Goal: Task Accomplishment & Management: Manage account settings

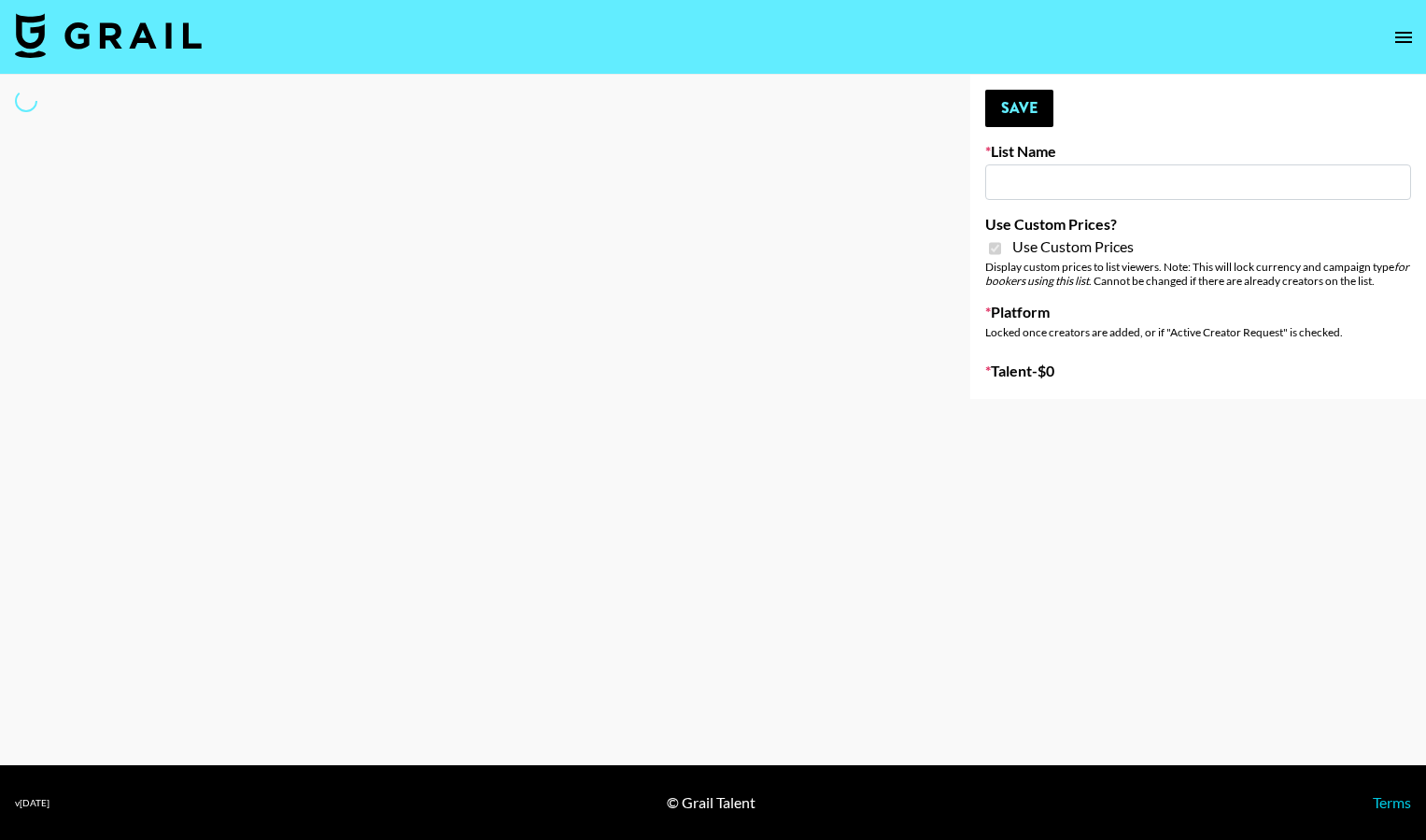
type input "Milan Laser"
checkbox input "true"
select select "Brand"
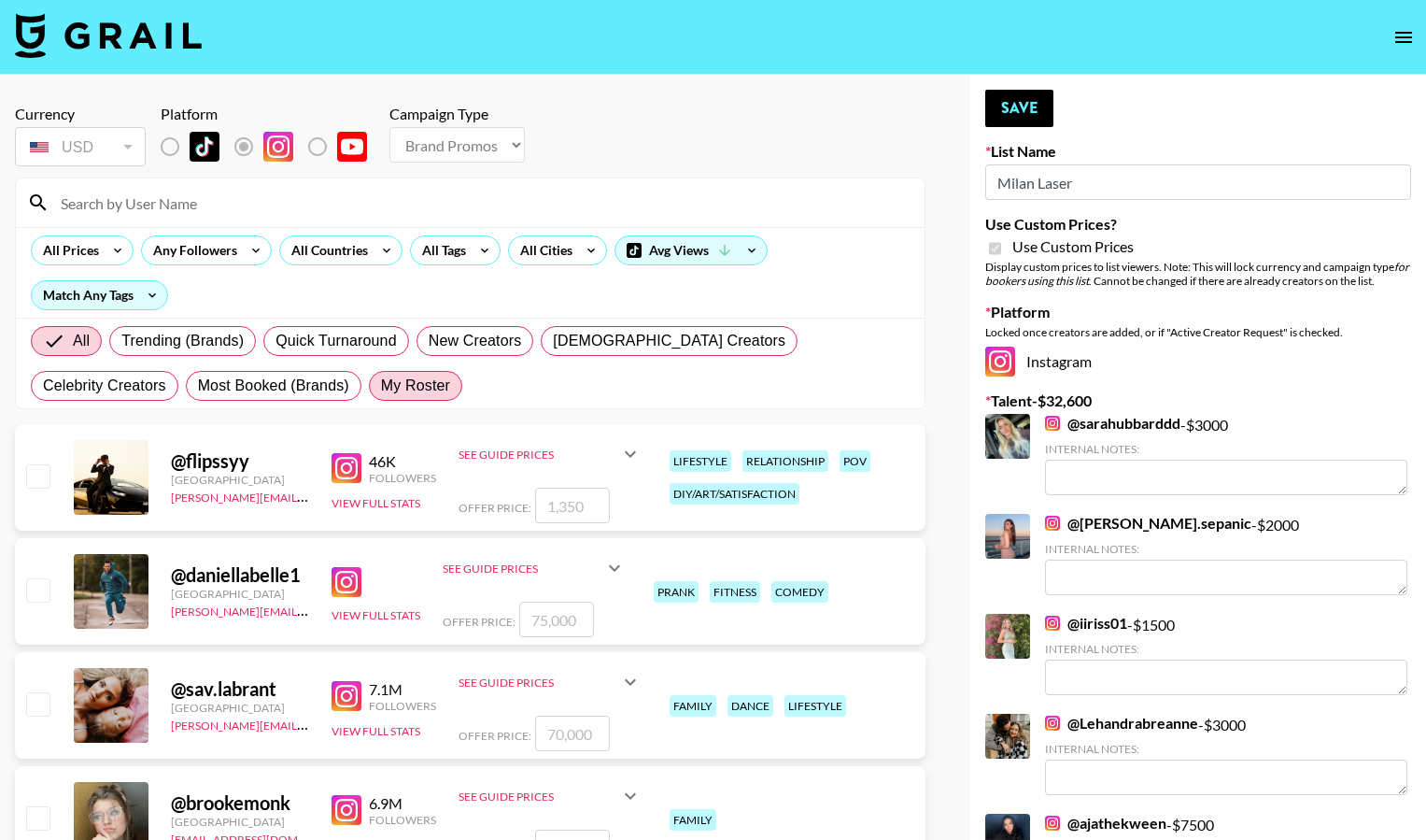
click at [381, 386] on span "My Roster" at bounding box center [415, 385] width 69 height 22
click at [381, 386] on input "My Roster" at bounding box center [381, 386] width 0 height 0
radio input "true"
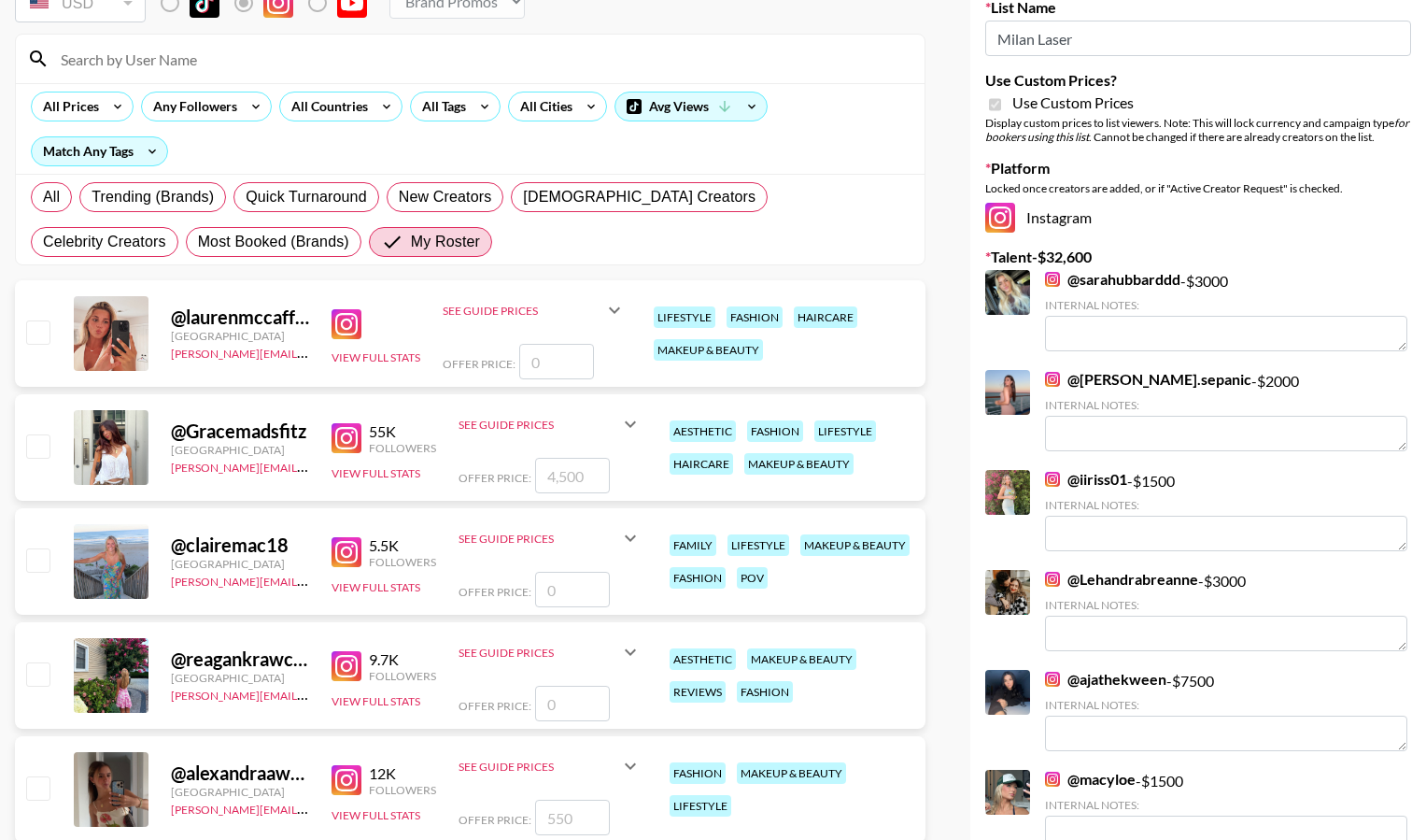
scroll to position [109, 0]
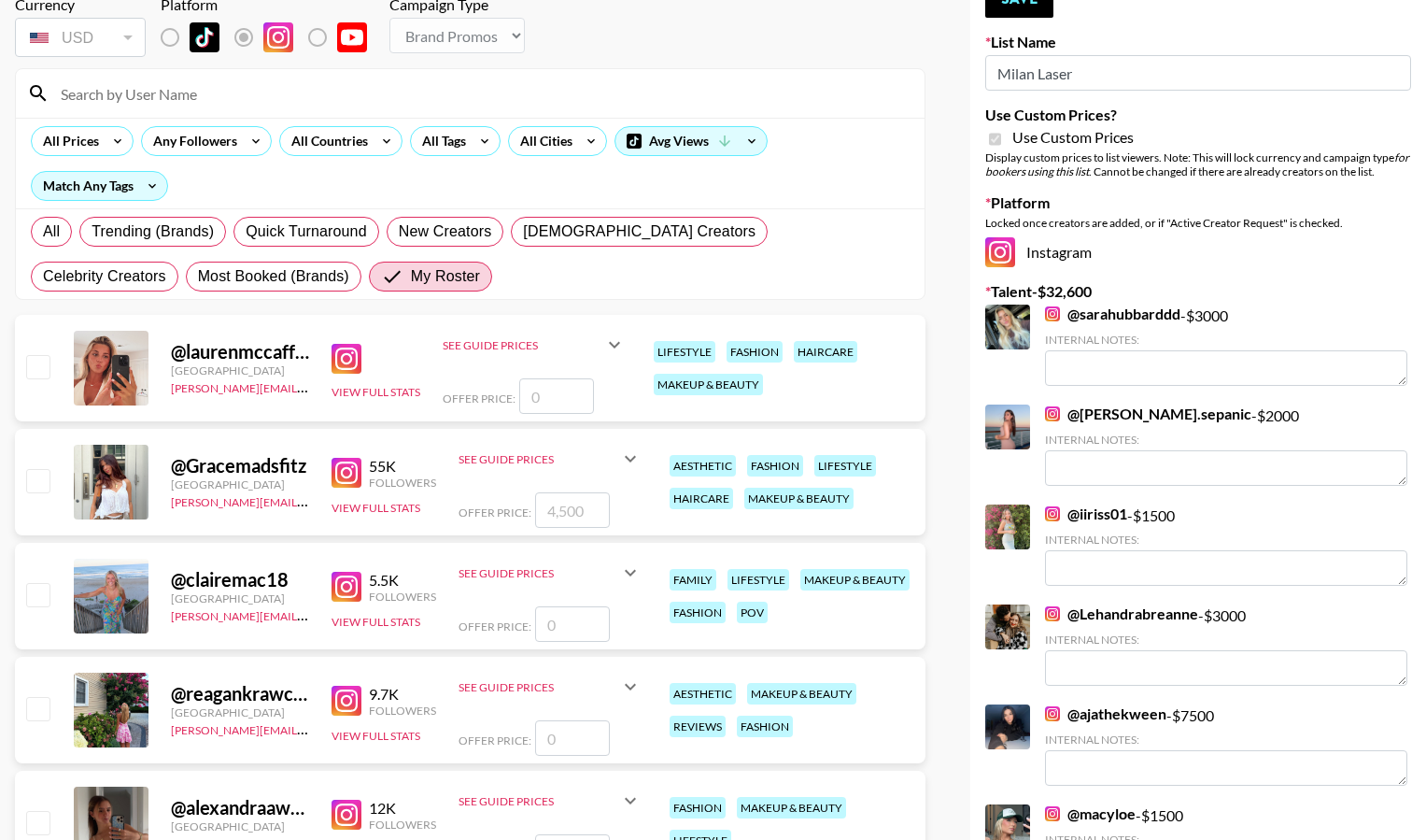
click at [44, 480] on input "checkbox" at bounding box center [36, 479] width 22 height 22
checkbox input "true"
type input "4500"
click at [37, 594] on input "checkbox" at bounding box center [36, 593] width 22 height 22
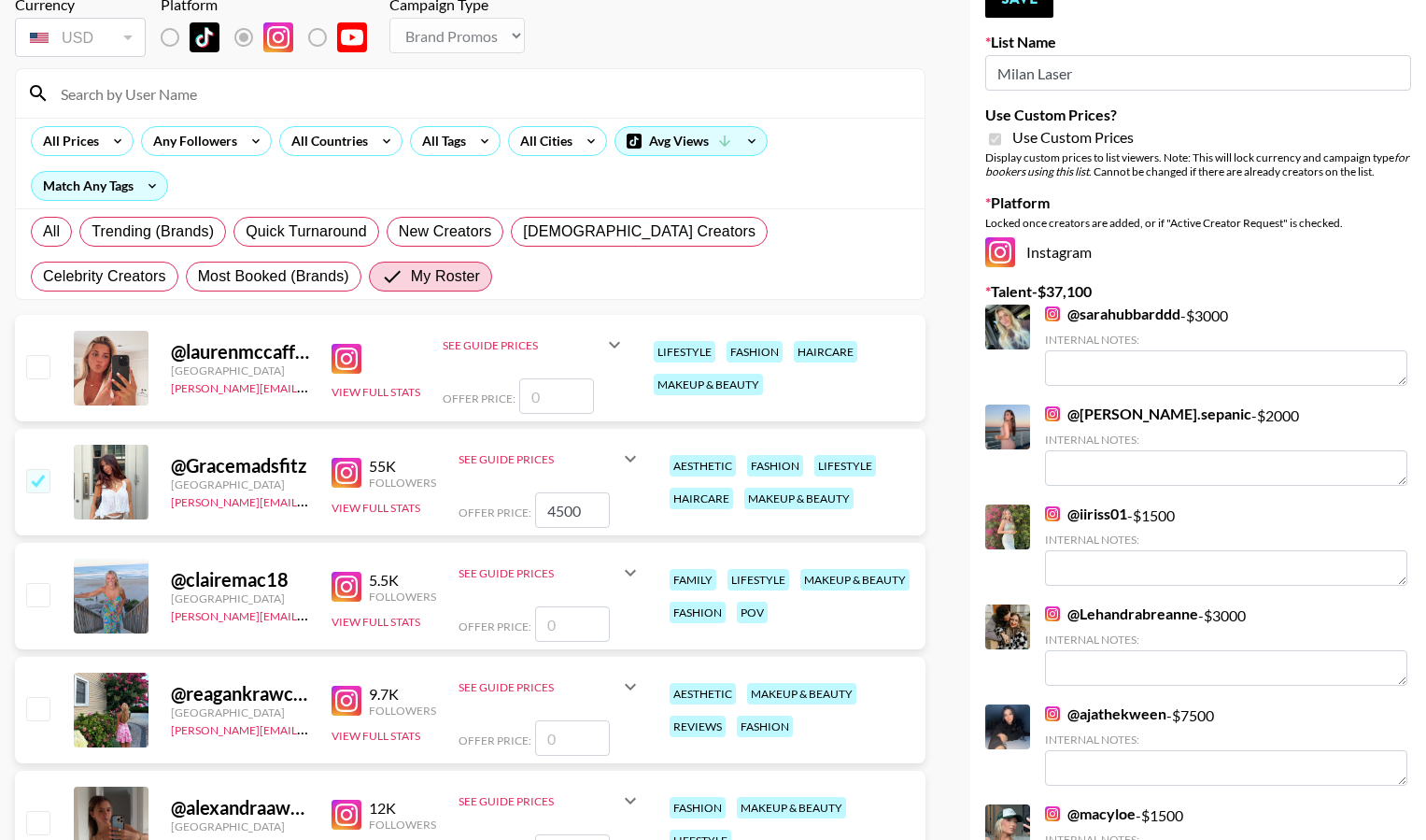
checkbox input "false"
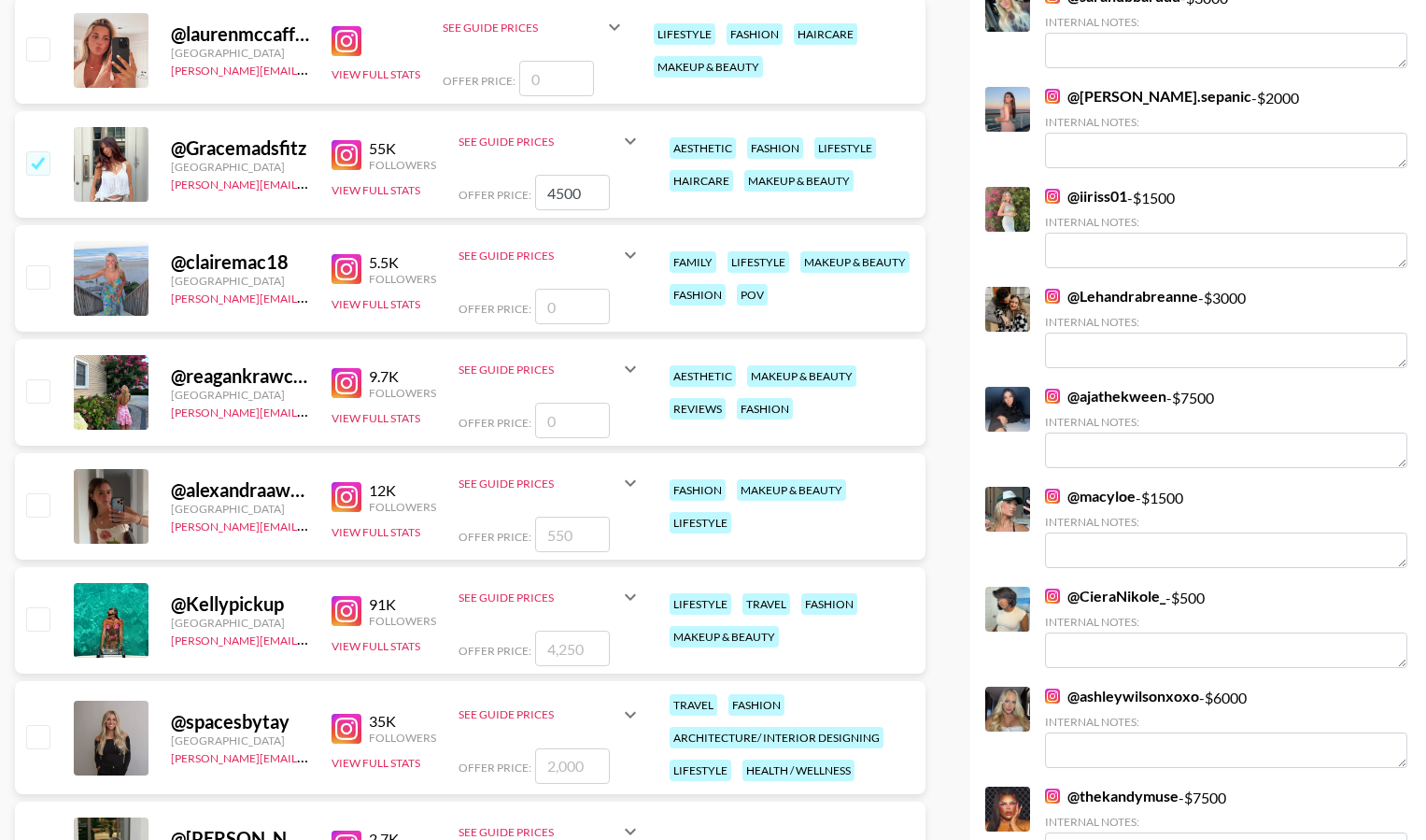
scroll to position [451, 0]
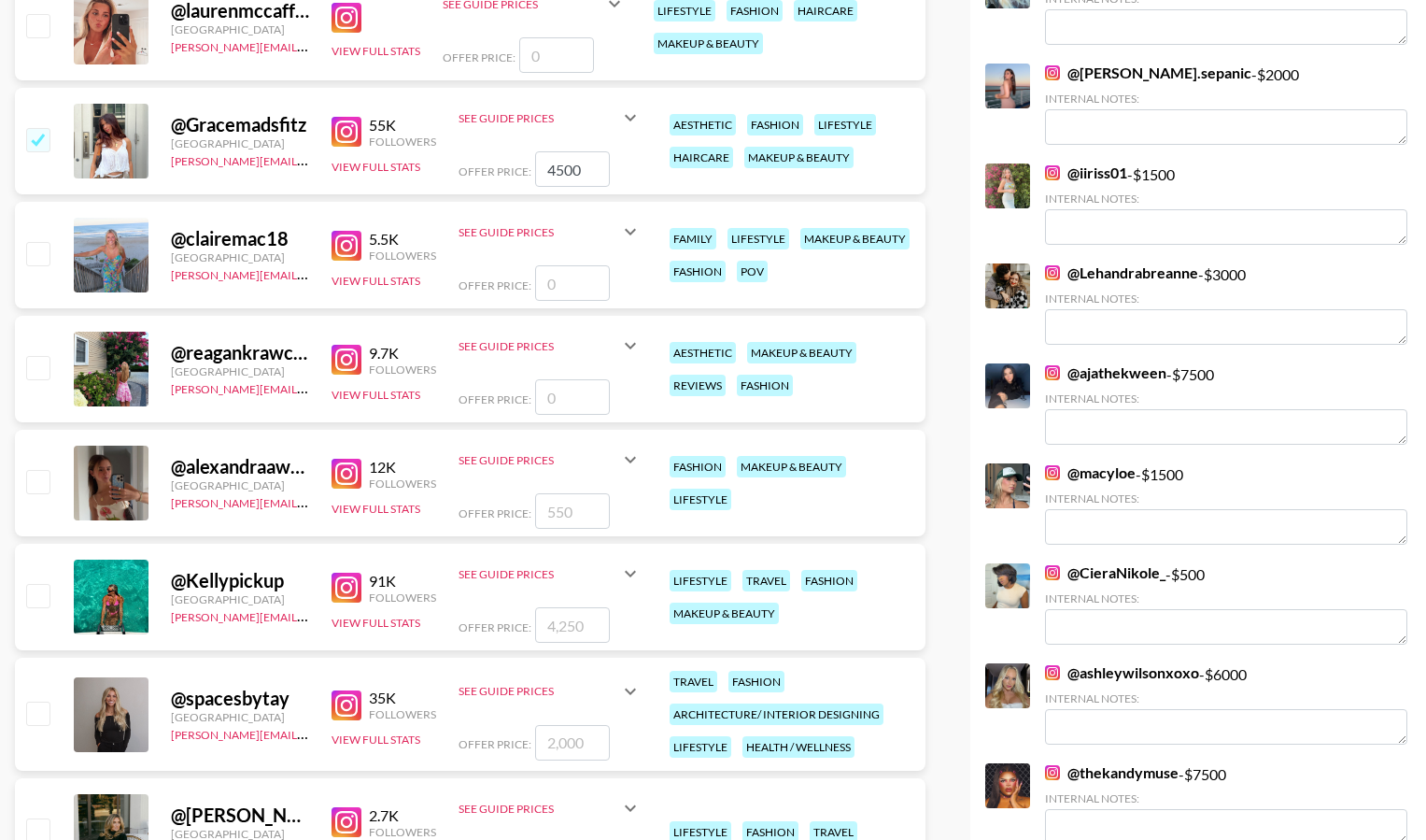
click at [46, 600] on input "checkbox" at bounding box center [36, 594] width 22 height 22
checkbox input "true"
type input "4250"
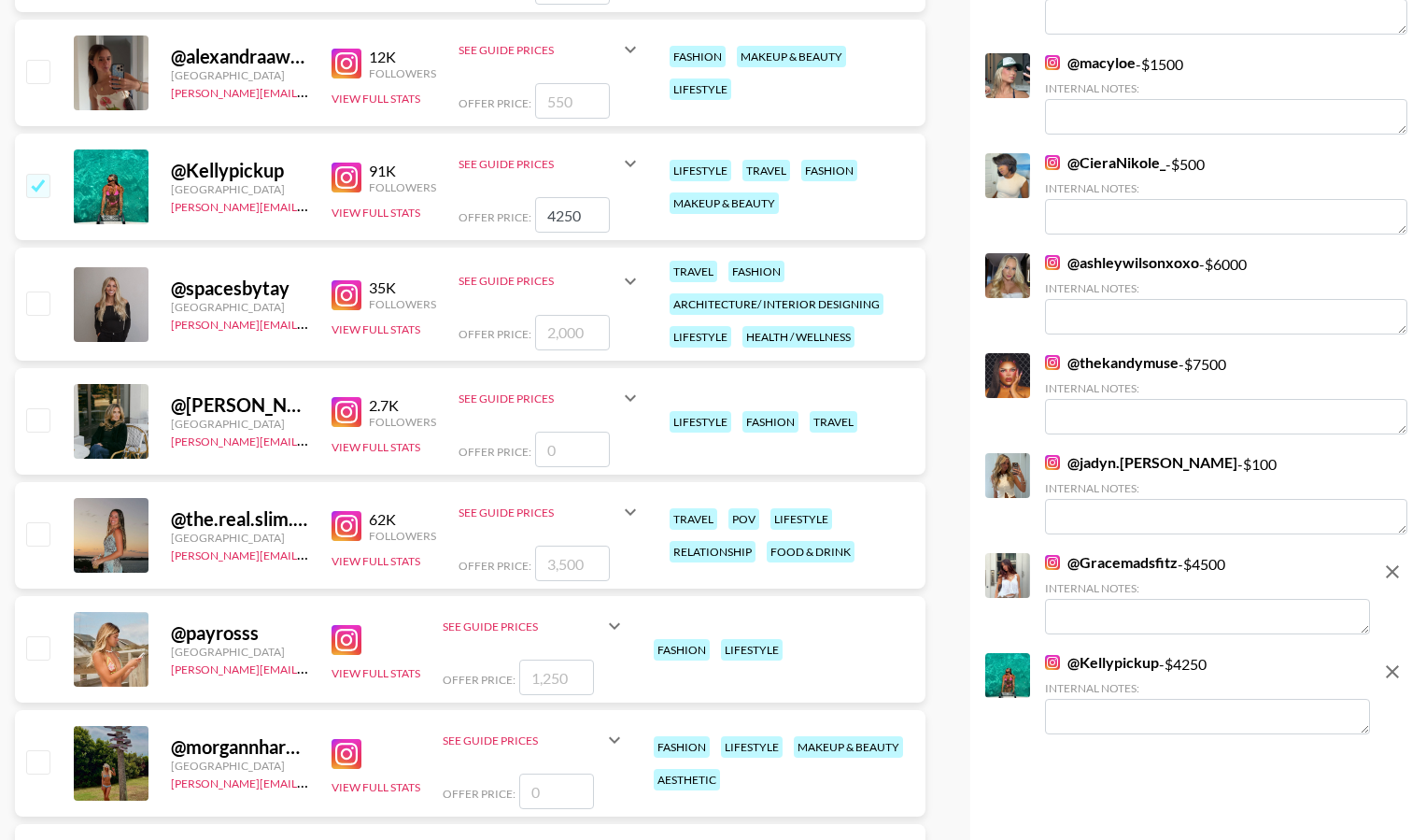
scroll to position [874, 0]
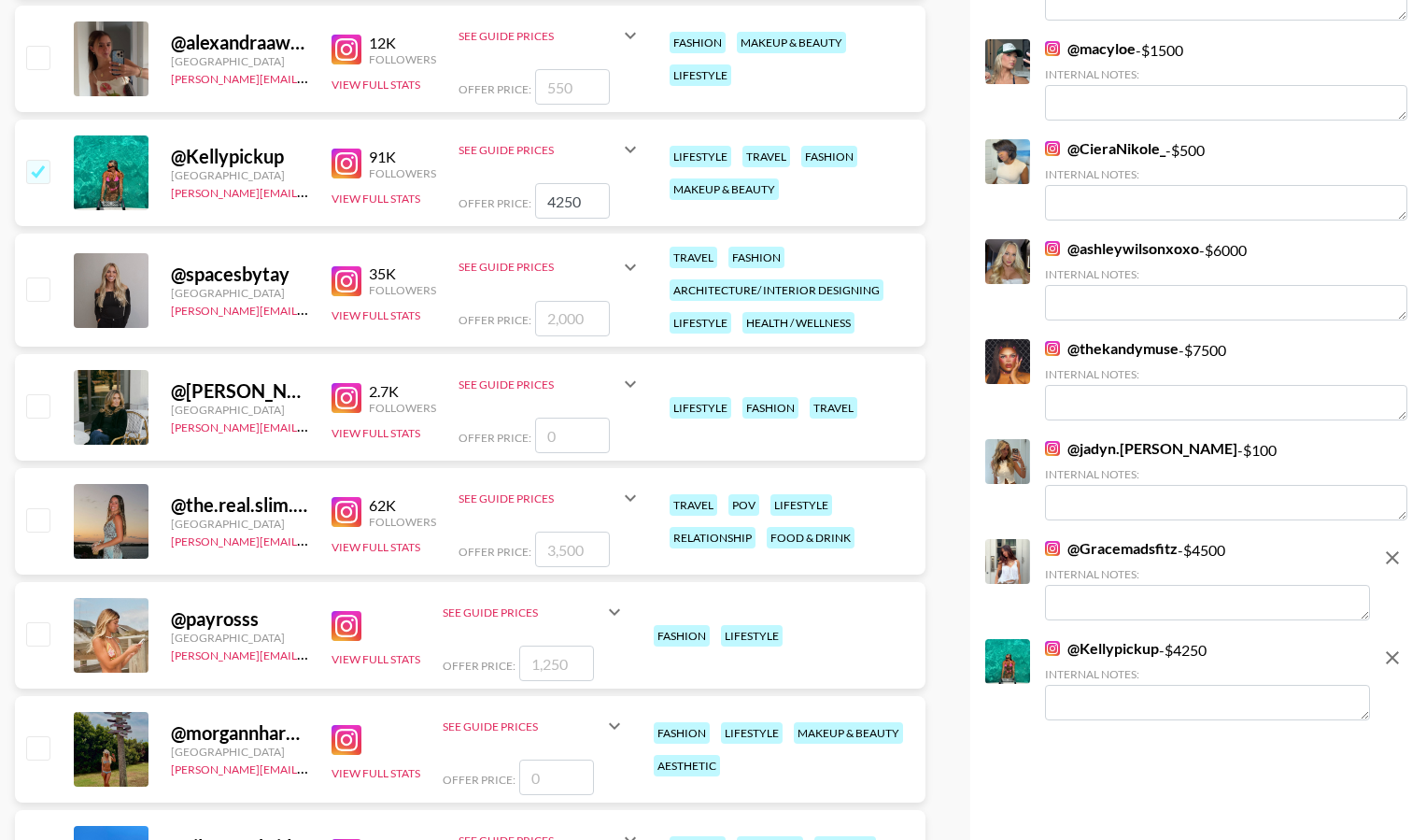
click at [42, 520] on input "checkbox" at bounding box center [36, 518] width 22 height 22
checkbox input "true"
type input "3500"
click at [42, 519] on input "checkbox" at bounding box center [36, 518] width 22 height 22
checkbox input "false"
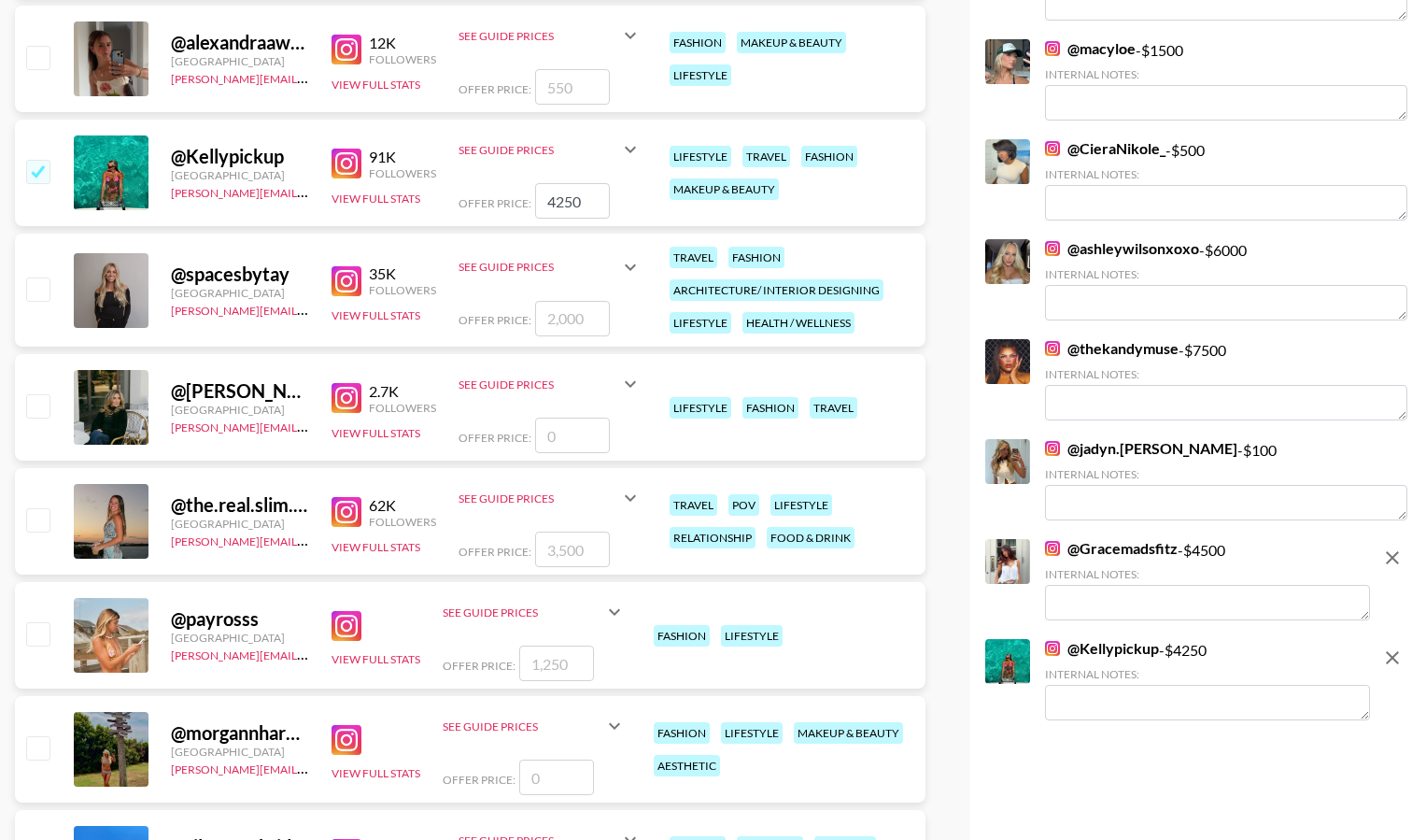
click at [37, 643] on input "checkbox" at bounding box center [36, 633] width 22 height 22
checkbox input "true"
type input "1250"
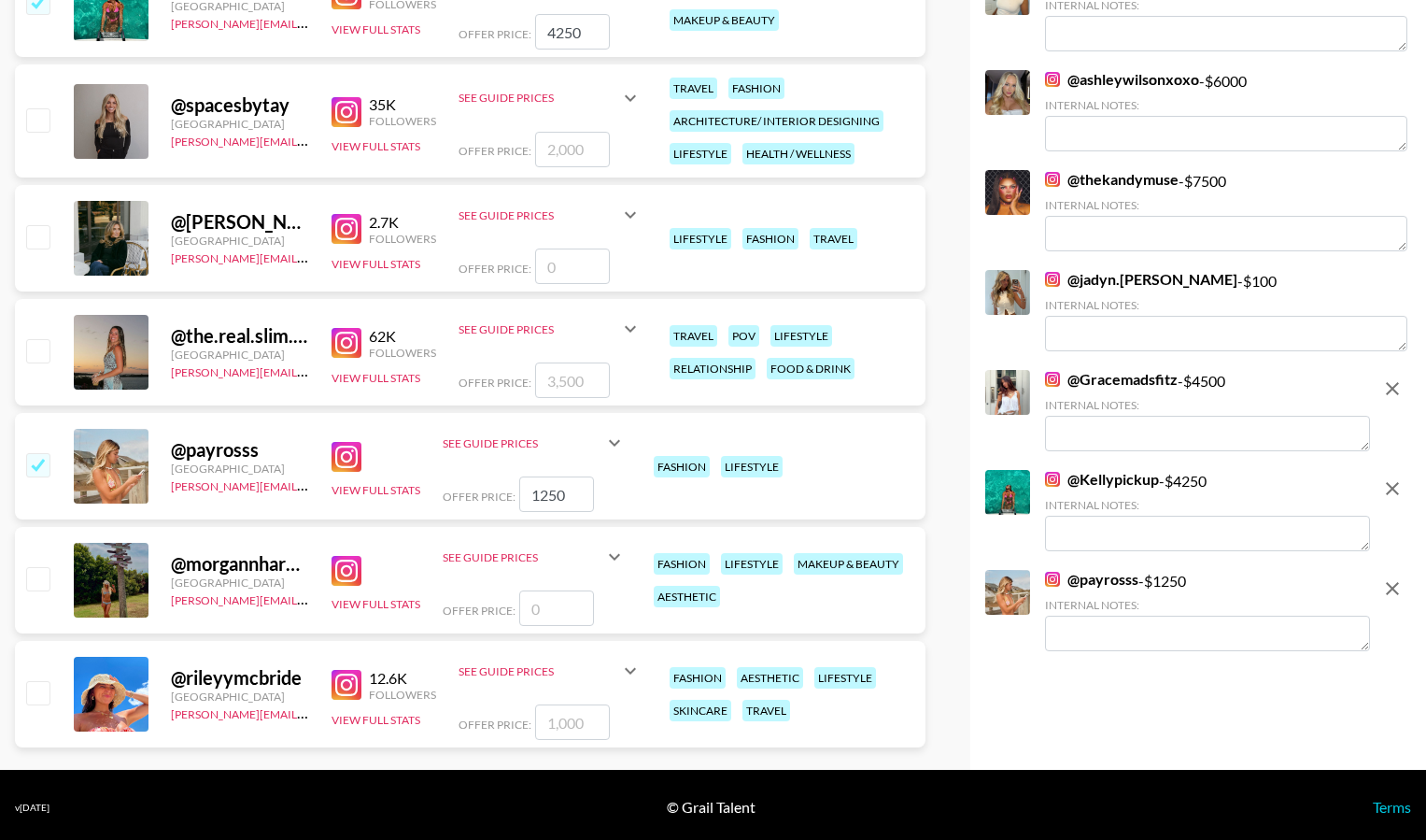
scroll to position [1048, 0]
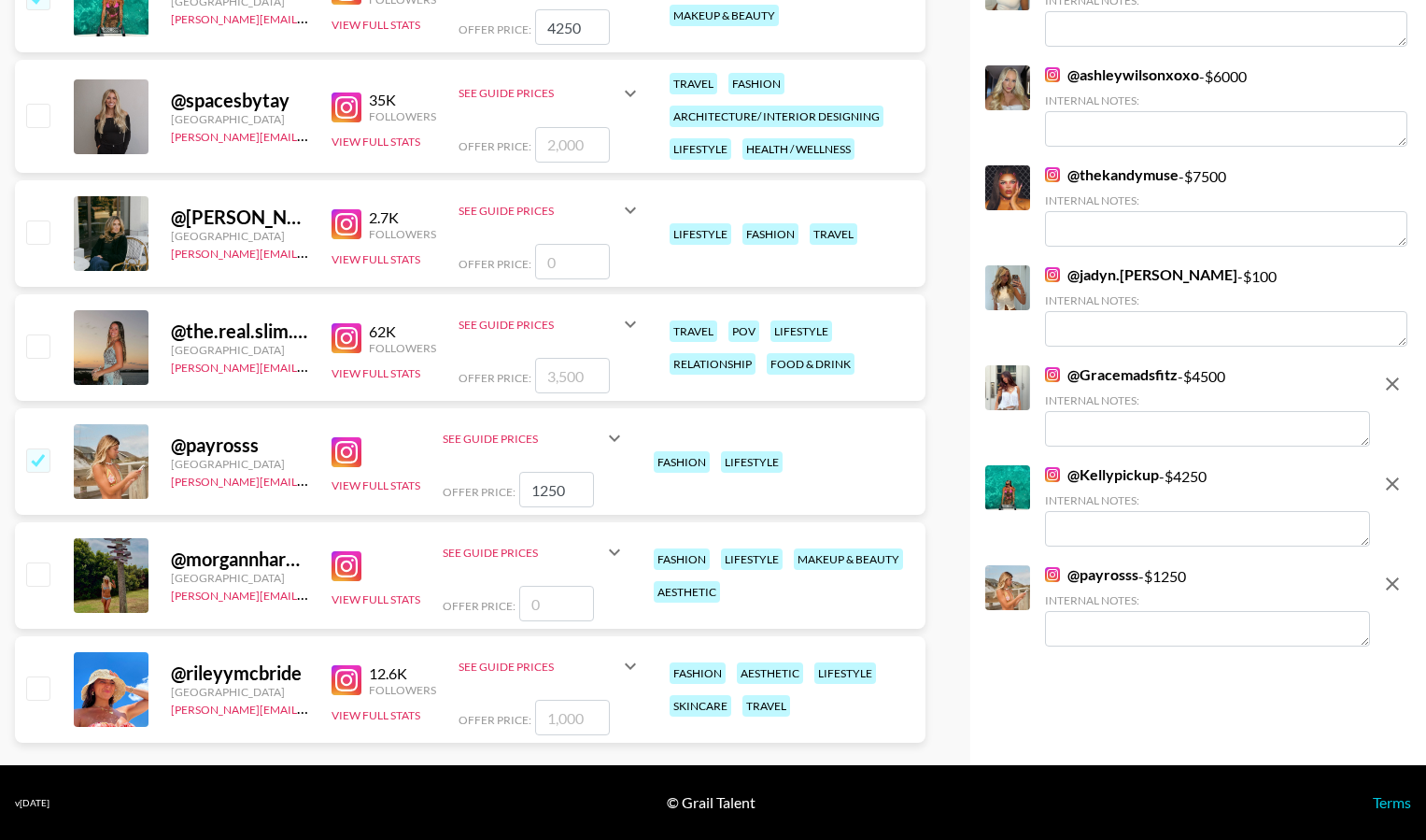
click at [30, 668] on div "@ rileyymcbride [GEOGRAPHIC_DATA] [PERSON_NAME][EMAIL_ADDRESS][PERSON_NAME][DOM…" at bounding box center [471, 689] width 911 height 107
click at [40, 682] on input "checkbox" at bounding box center [36, 686] width 22 height 22
checkbox input "true"
type input "1000"
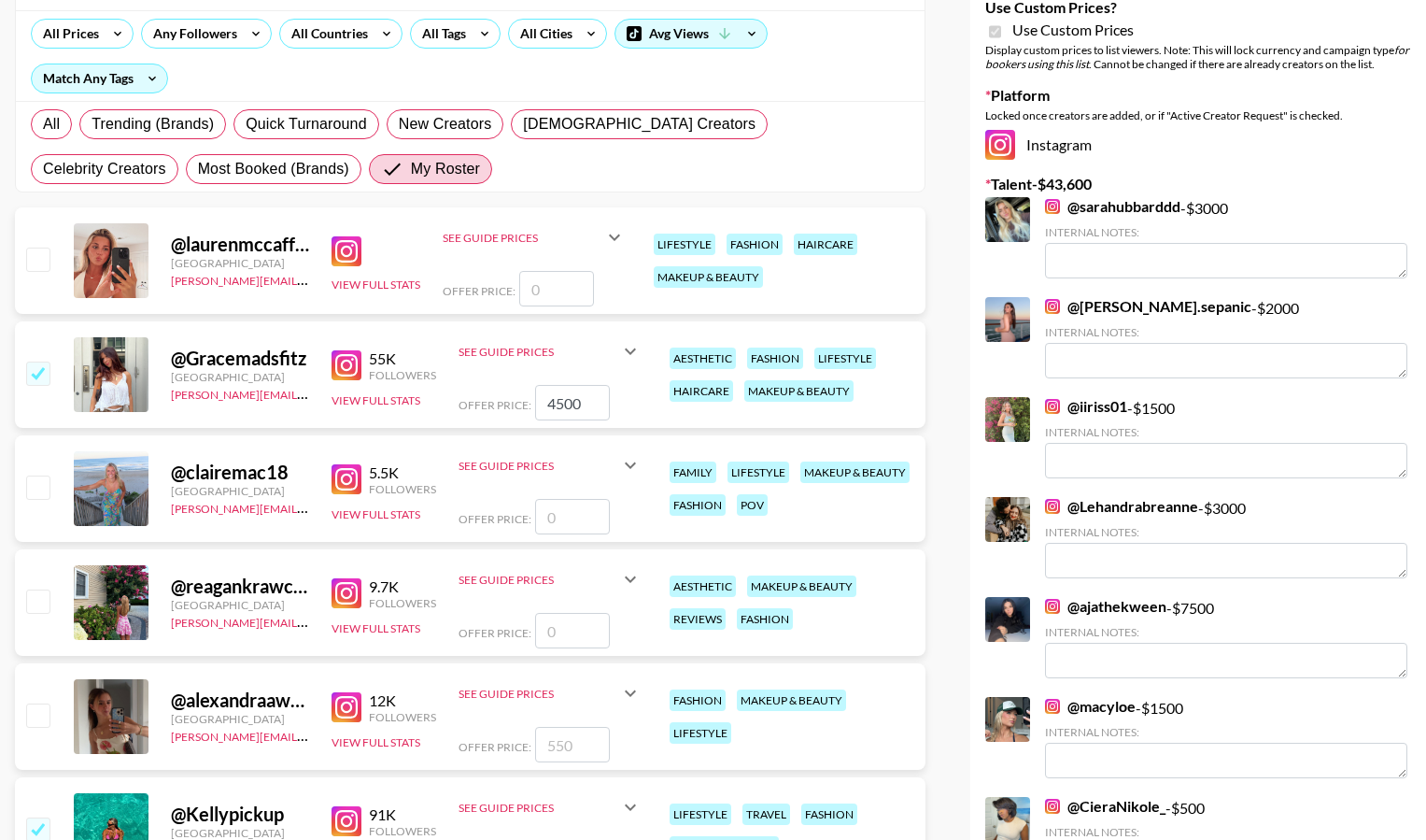
scroll to position [0, 0]
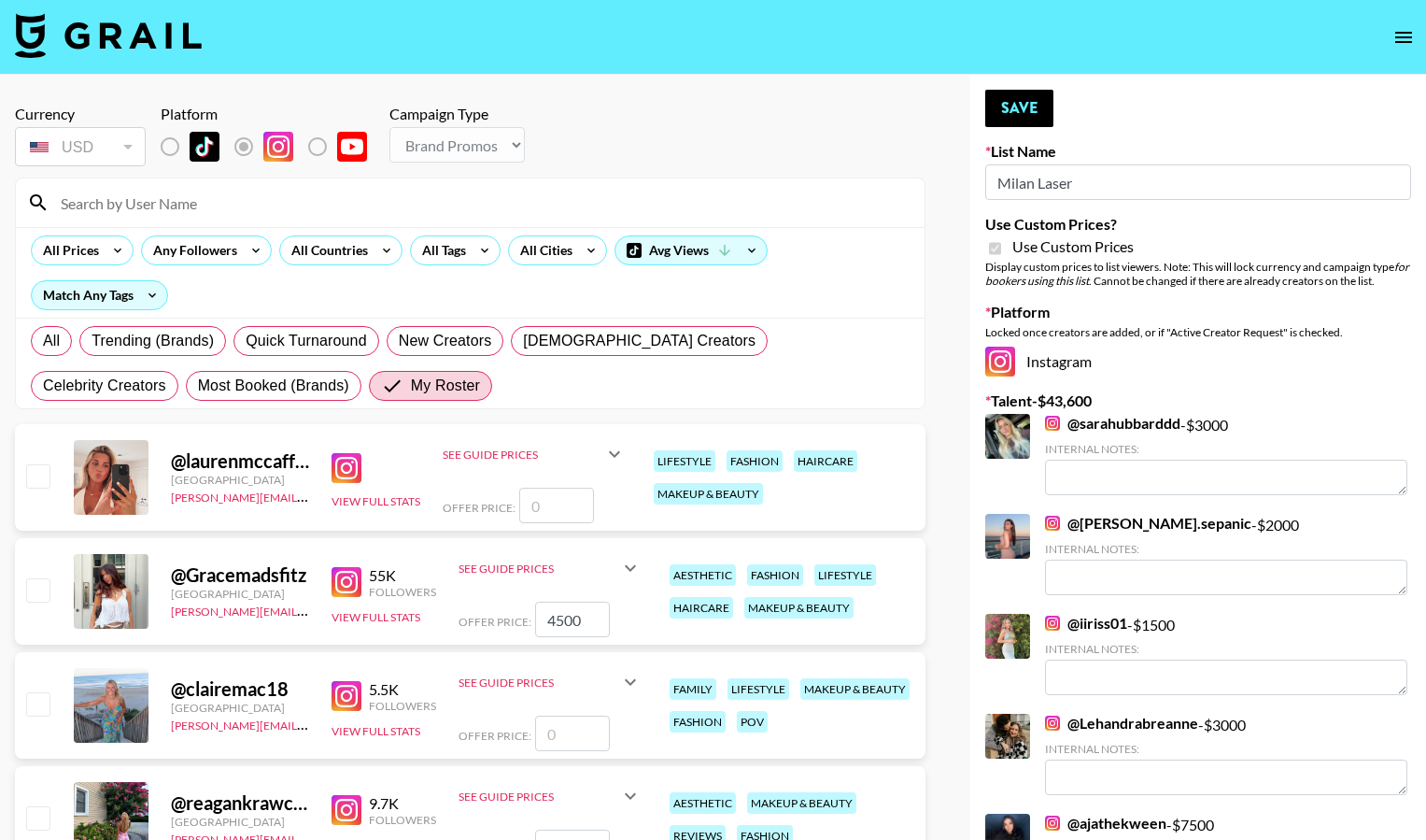
checkbox input "false"
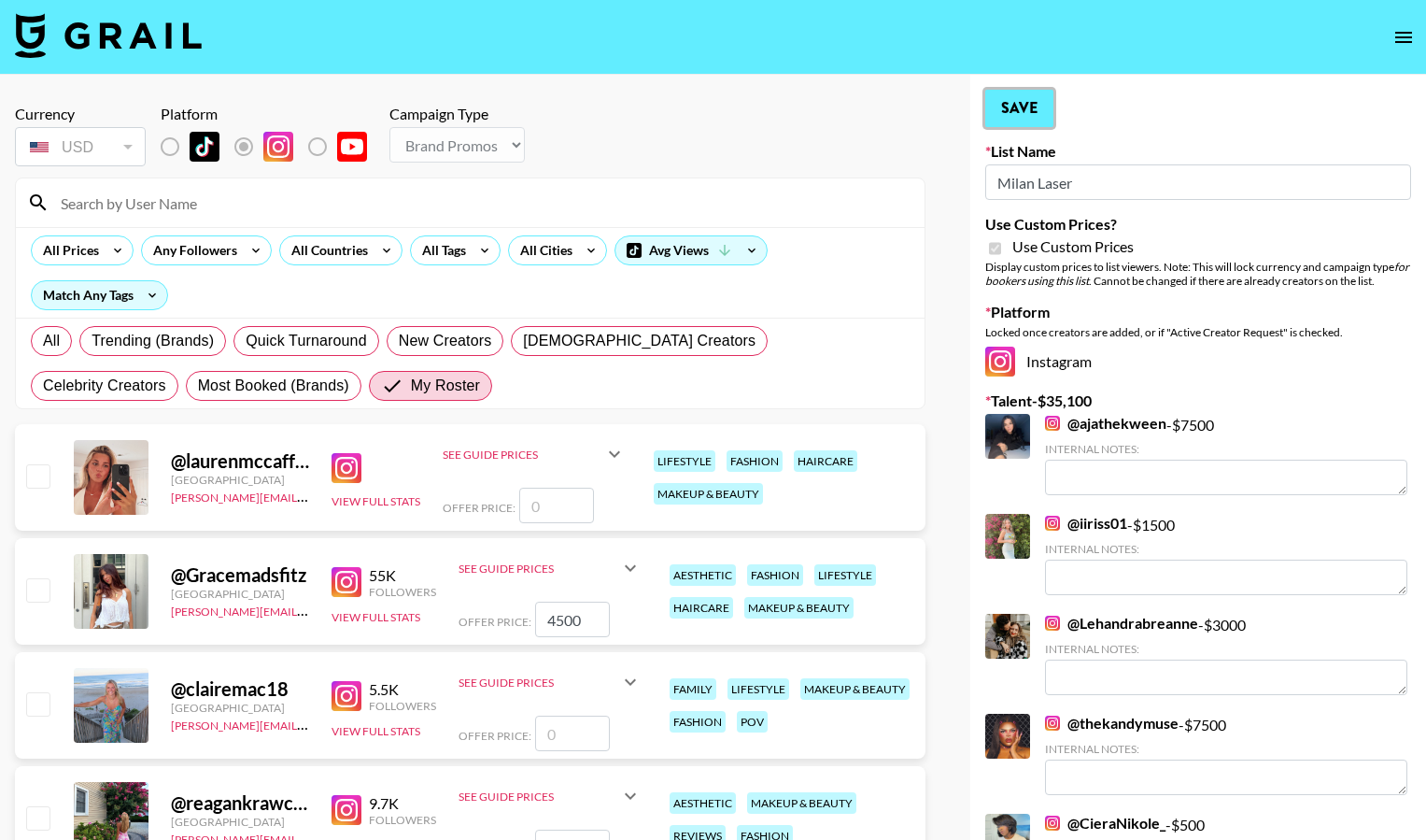
click at [1025, 110] on button "Save" at bounding box center [1018, 108] width 68 height 37
